Goal: Download file/media

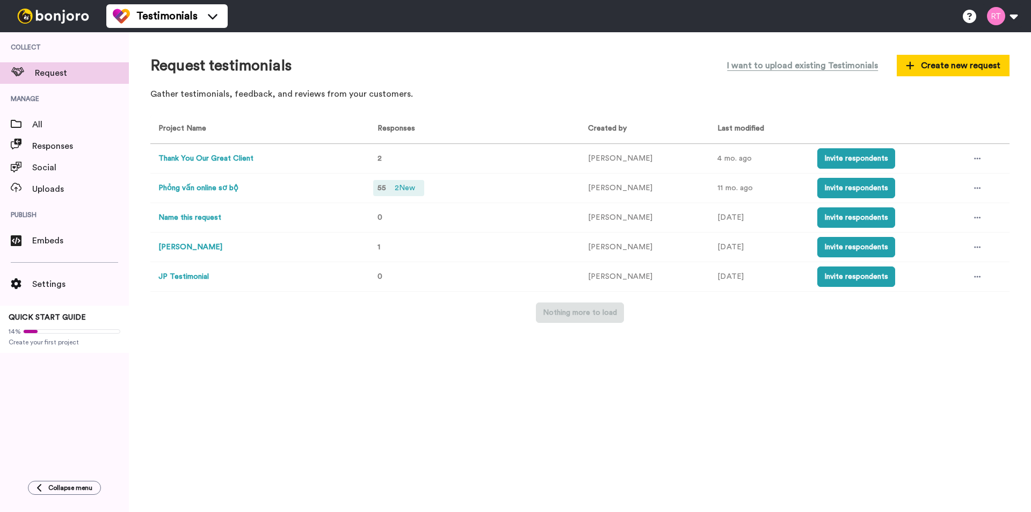
click at [381, 185] on span "55" at bounding box center [381, 188] width 9 height 8
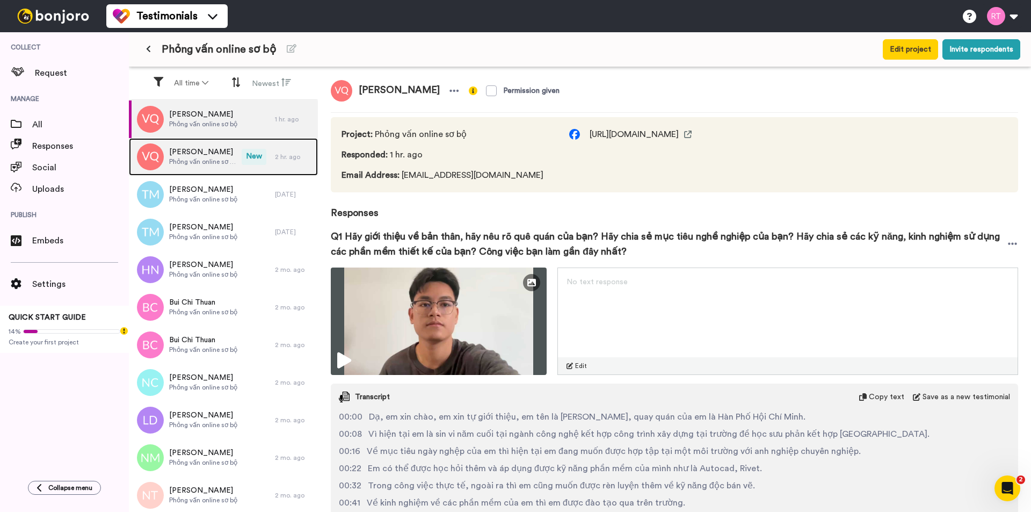
click at [202, 160] on span "Phỏng vấn online sơ bộ" at bounding box center [202, 161] width 67 height 9
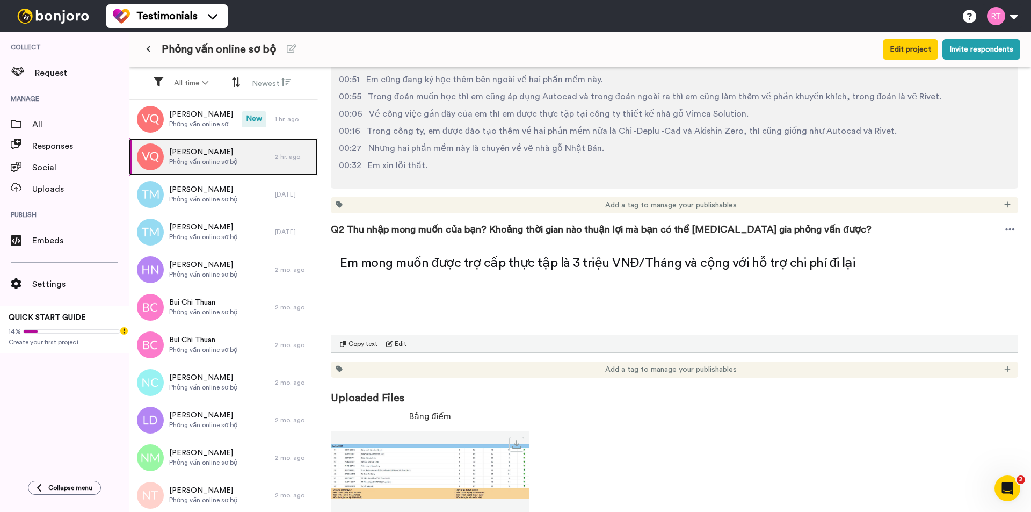
scroll to position [417, 0]
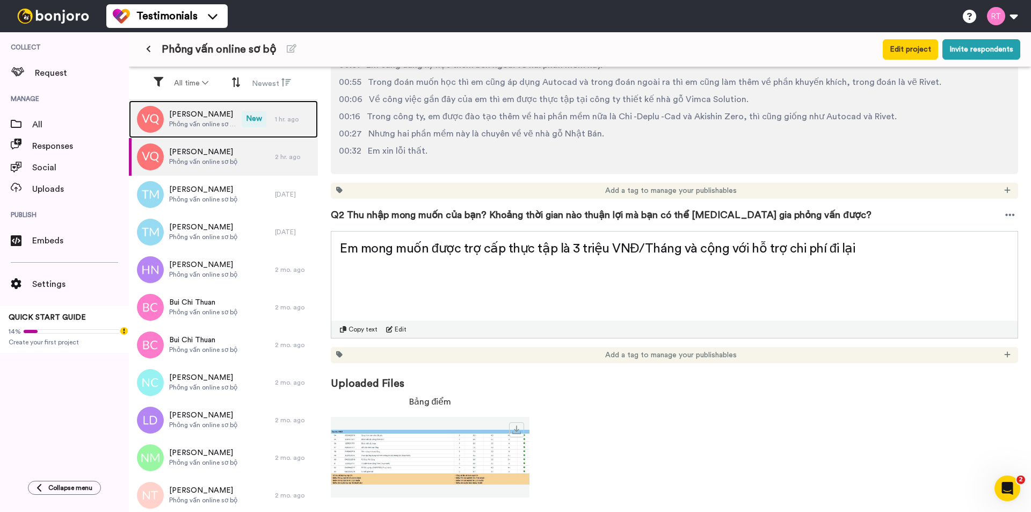
click at [210, 122] on span "Phỏng vấn online sơ bộ" at bounding box center [202, 124] width 67 height 9
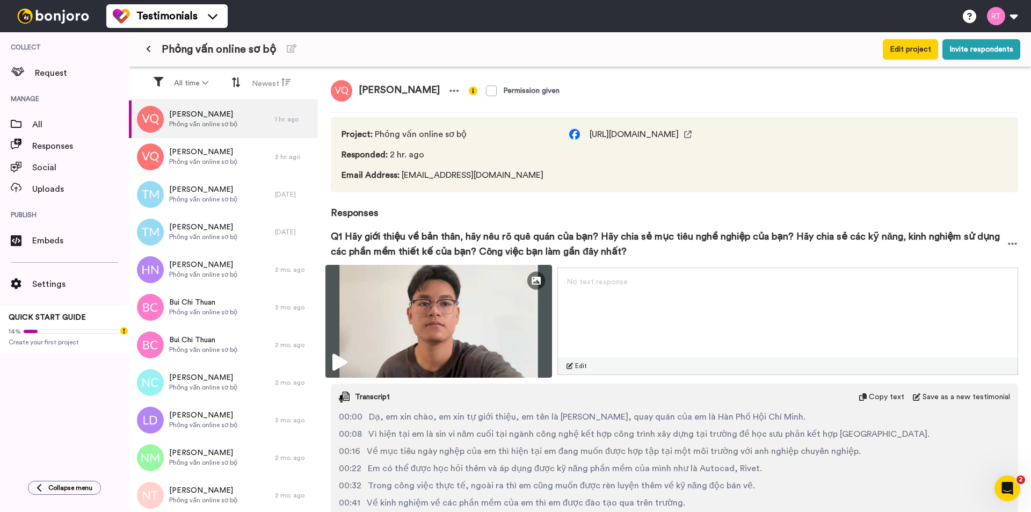
click at [339, 366] on icon at bounding box center [339, 362] width 14 height 17
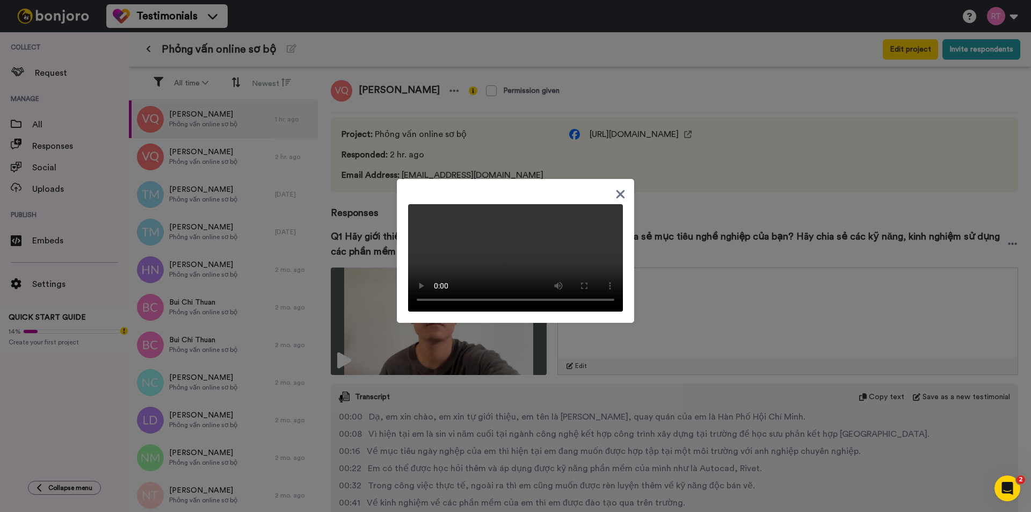
click at [616, 190] on icon at bounding box center [620, 194] width 9 height 9
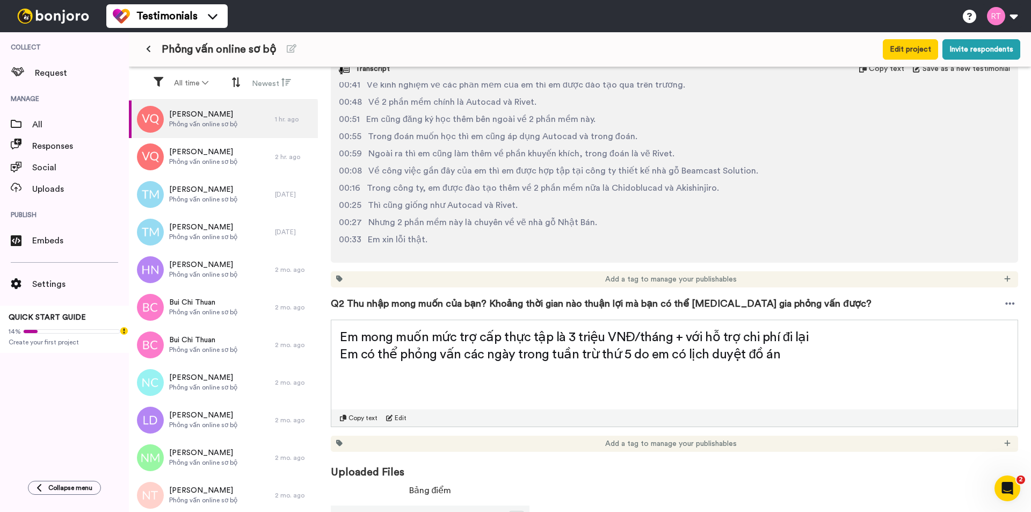
scroll to position [417, 0]
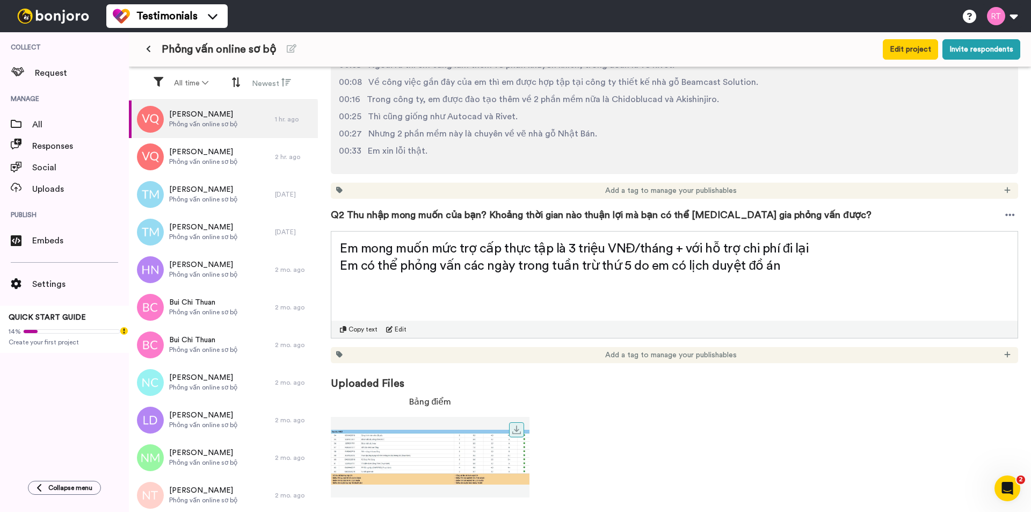
click at [409, 465] on img at bounding box center [430, 456] width 199 height 63
click at [518, 431] on icon at bounding box center [516, 429] width 9 height 9
click at [518, 428] on icon at bounding box center [516, 429] width 9 height 9
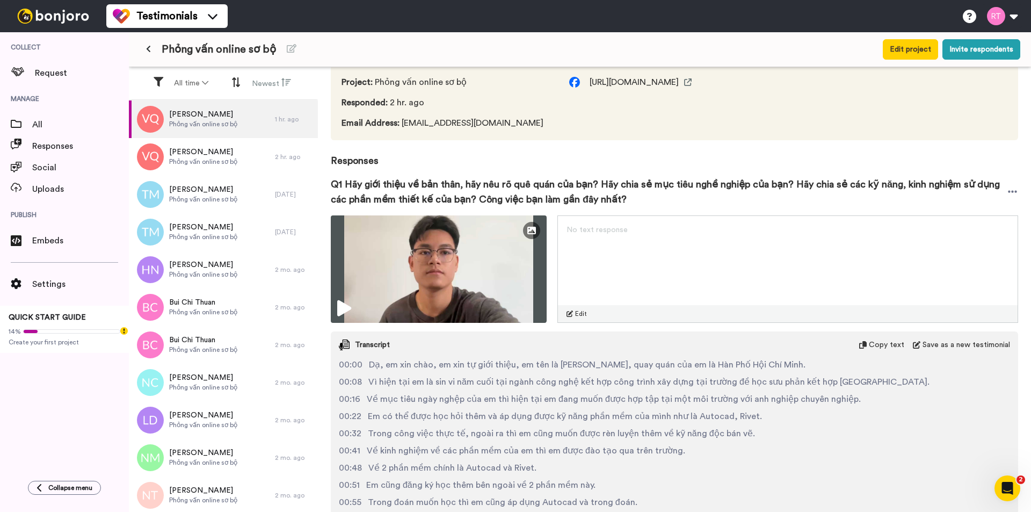
scroll to position [41, 0]
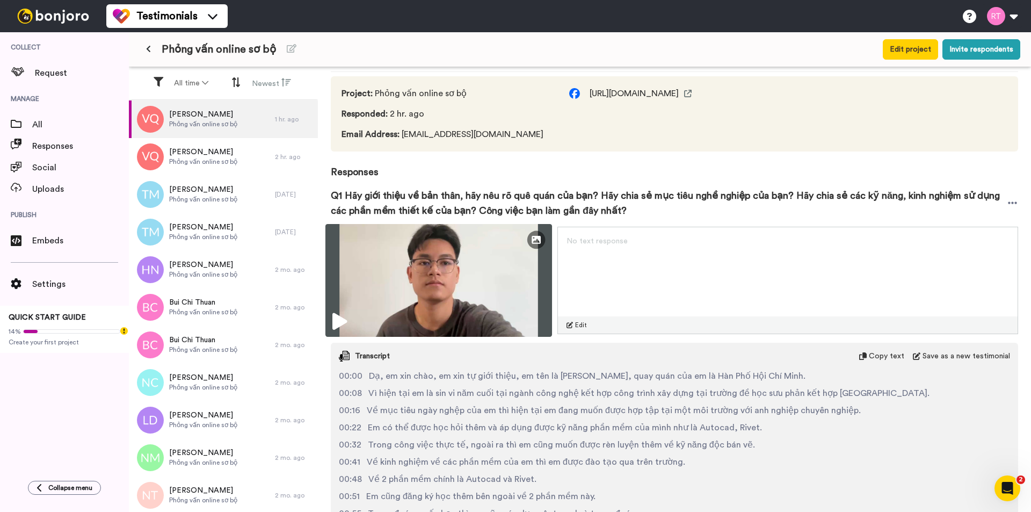
click at [344, 317] on icon at bounding box center [339, 321] width 14 height 17
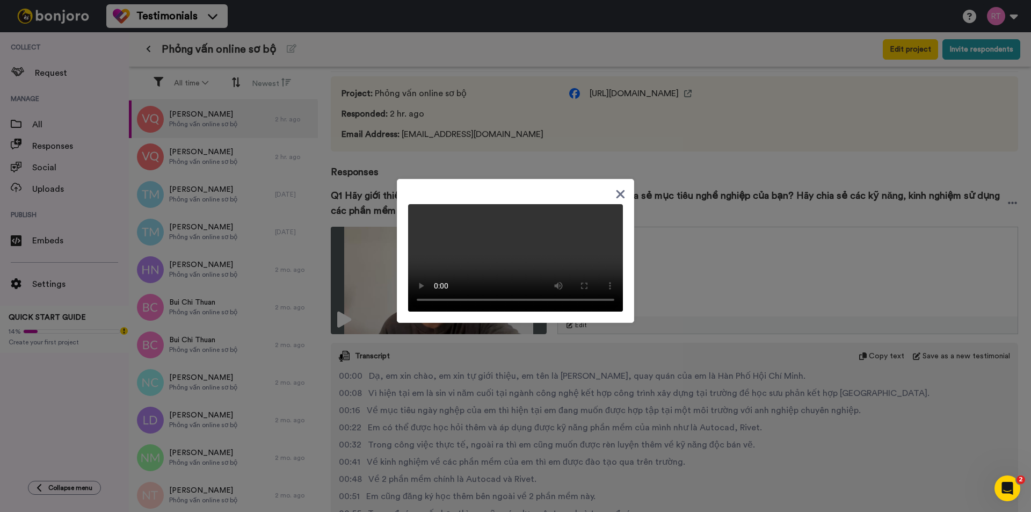
click at [618, 190] on icon at bounding box center [620, 194] width 9 height 9
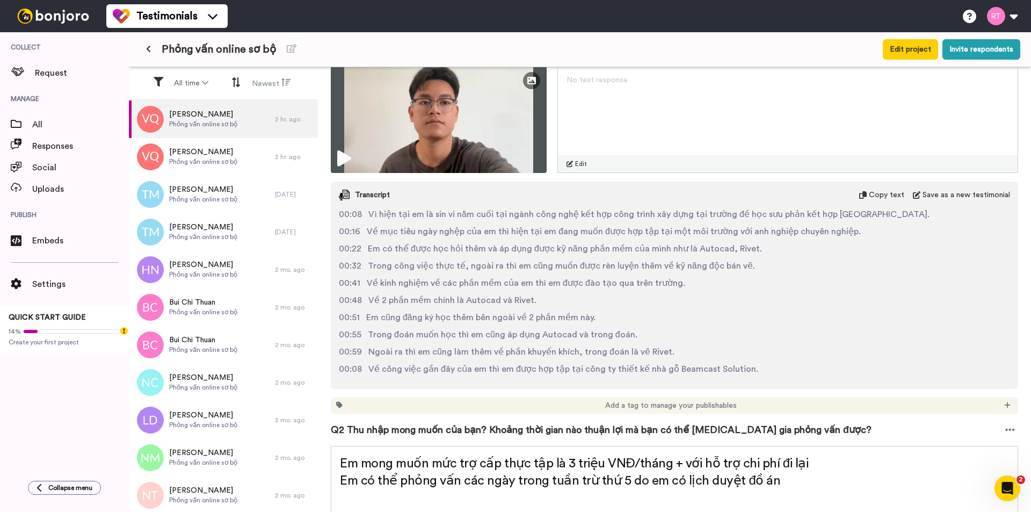
scroll to position [0, 0]
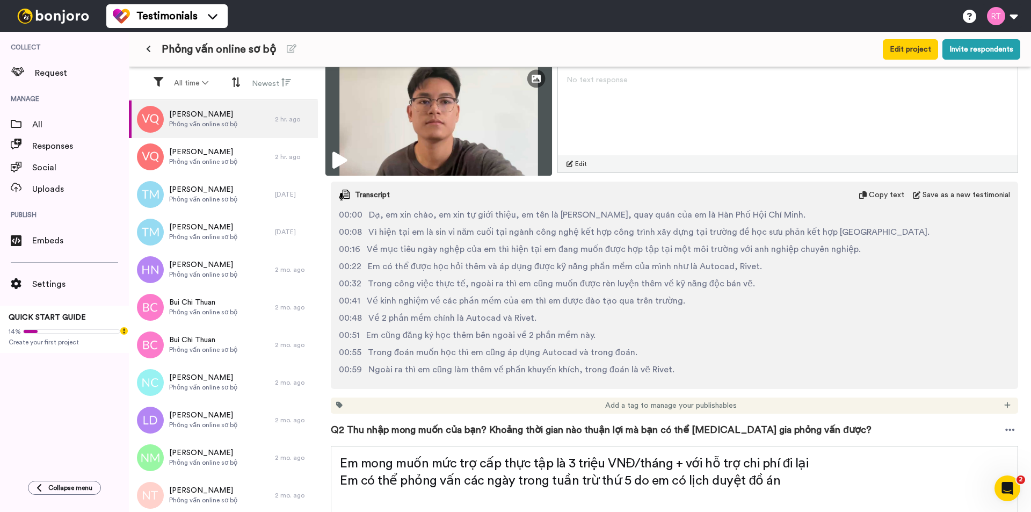
click at [343, 158] on icon at bounding box center [339, 160] width 14 height 17
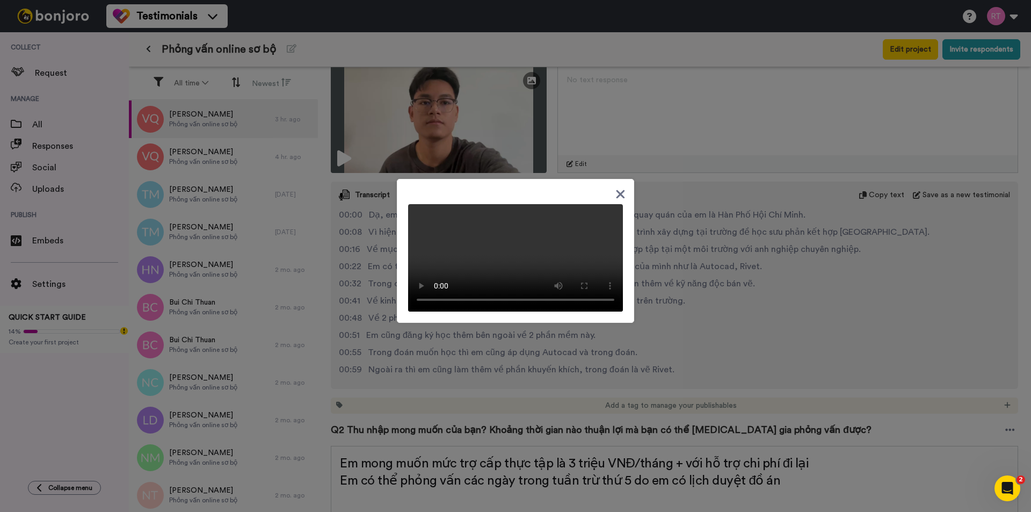
click at [620, 187] on icon at bounding box center [620, 193] width 10 height 13
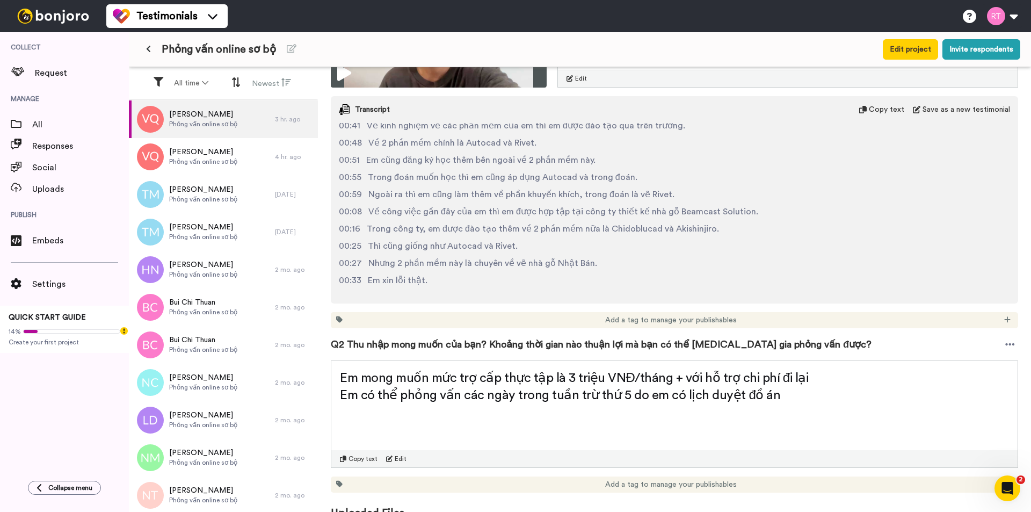
scroll to position [417, 0]
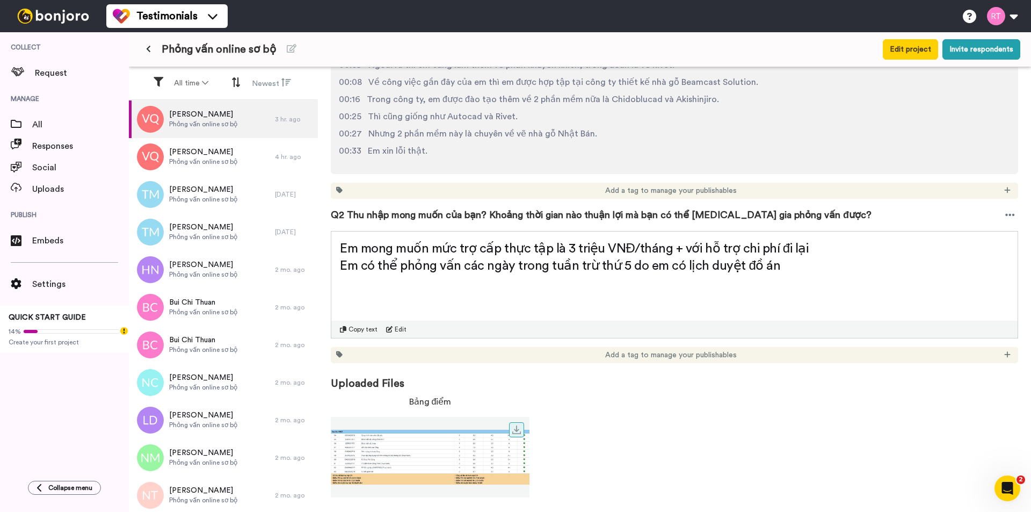
click at [422, 461] on img at bounding box center [430, 456] width 199 height 63
click at [439, 459] on img at bounding box center [430, 456] width 199 height 63
click at [411, 444] on img at bounding box center [430, 456] width 199 height 63
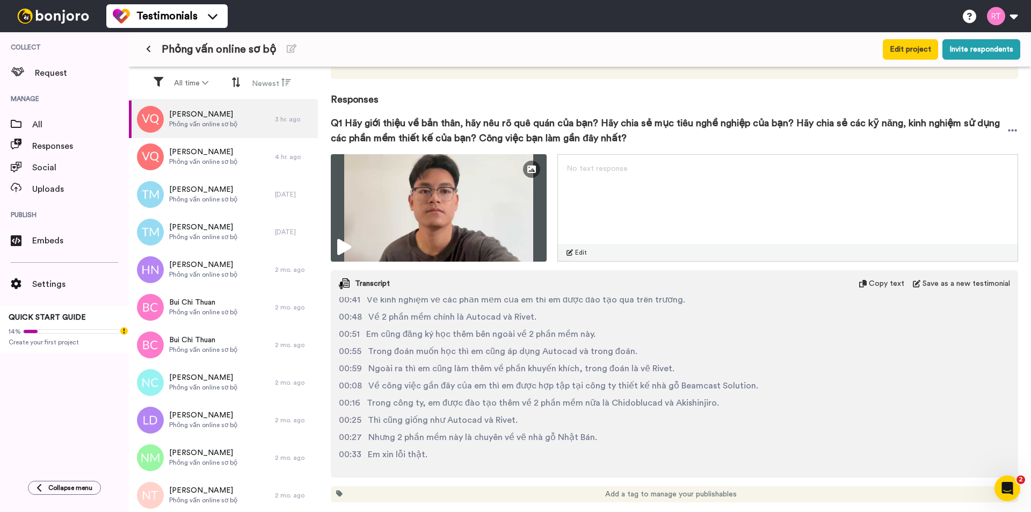
scroll to position [0, 0]
